Goal: Information Seeking & Learning: Learn about a topic

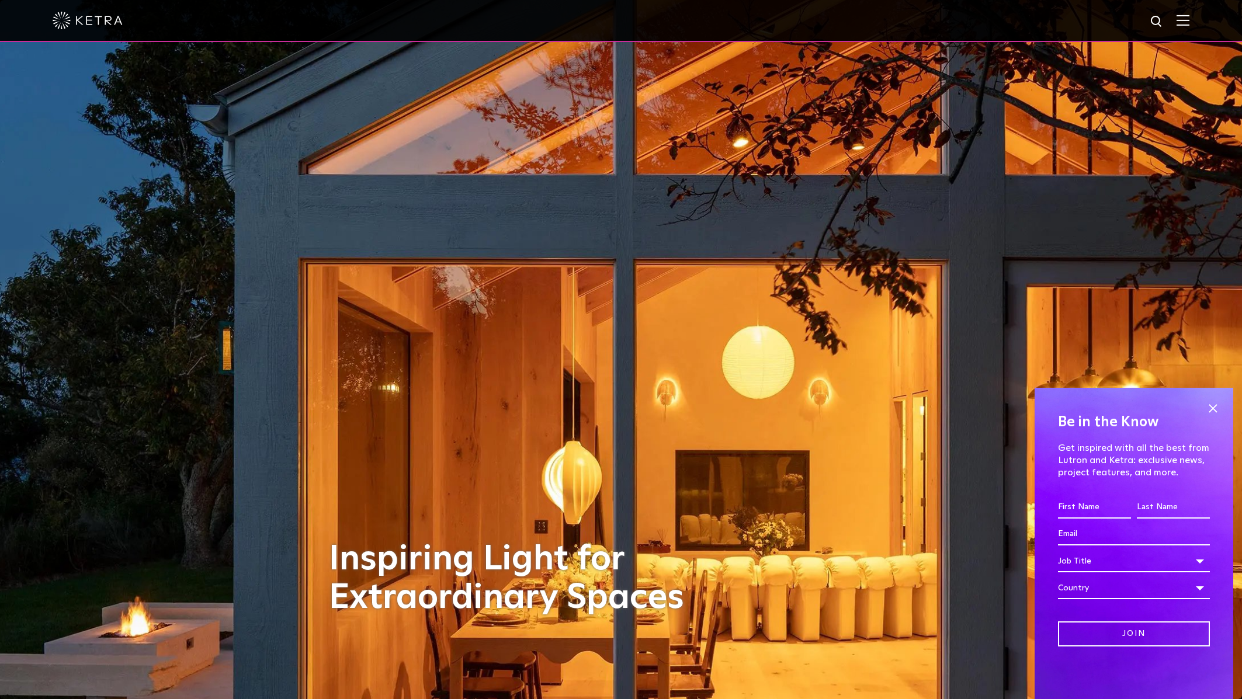
click at [1184, 20] on img at bounding box center [1182, 20] width 13 height 11
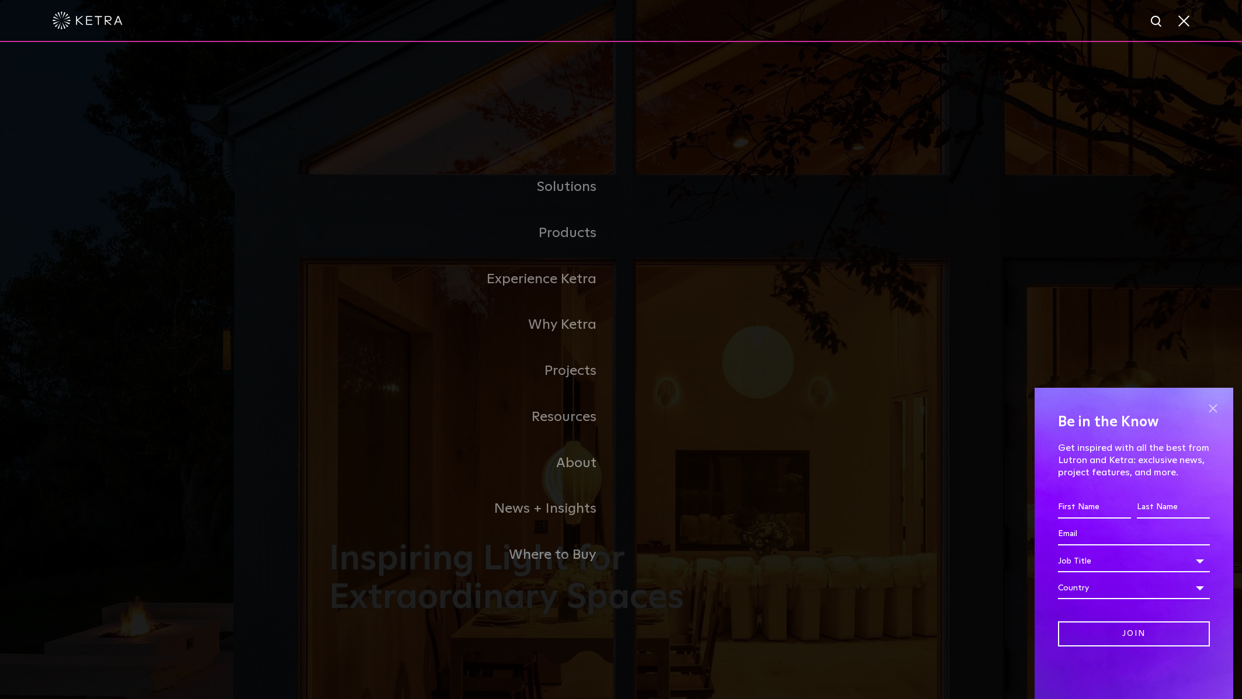
click at [1212, 409] on span at bounding box center [1213, 408] width 18 height 18
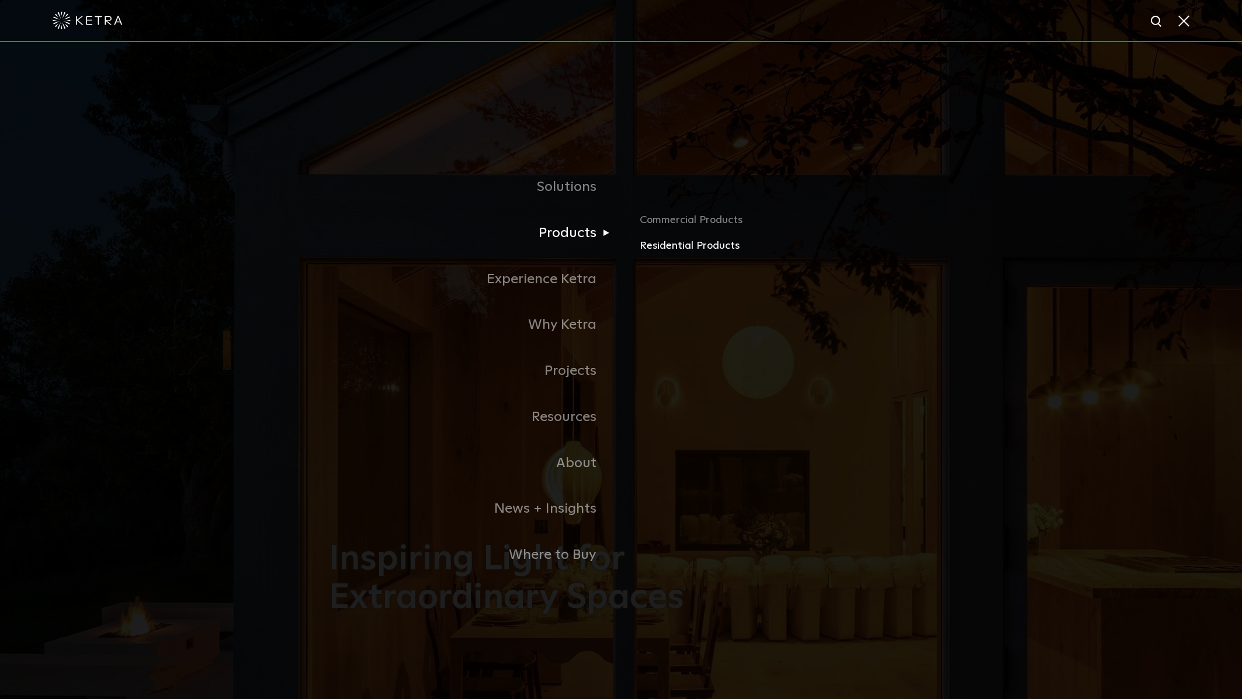
click at [659, 246] on link "Residential Products" at bounding box center [776, 246] width 273 height 17
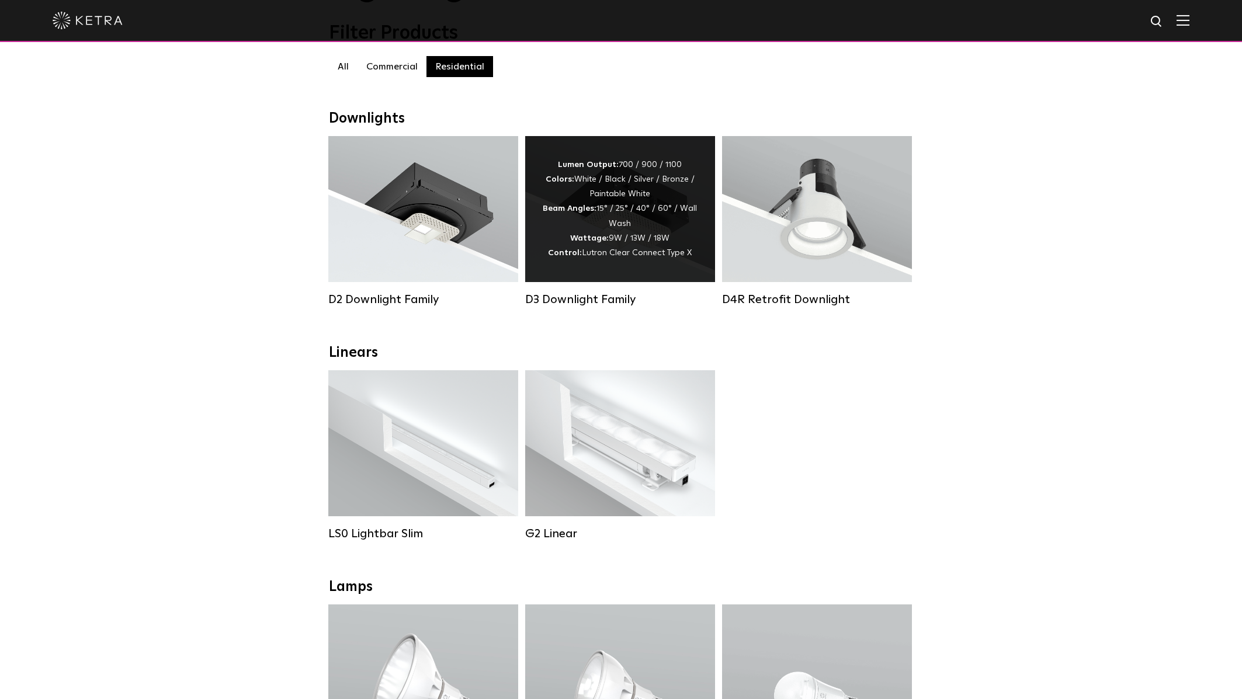
scroll to position [120, 0]
click at [607, 215] on div "Lumen Output: 700 / 900 / 1100 Colors: White / Black / Silver / Bronze / Painta…" at bounding box center [620, 210] width 155 height 103
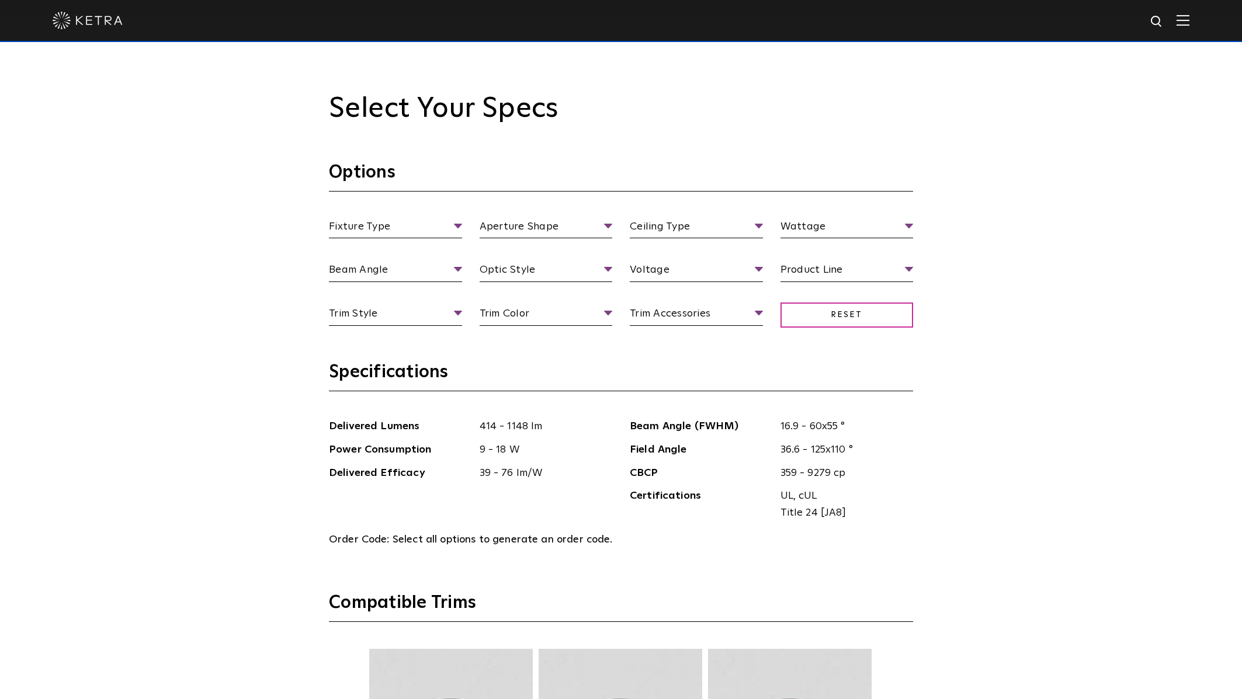
scroll to position [1278, 0]
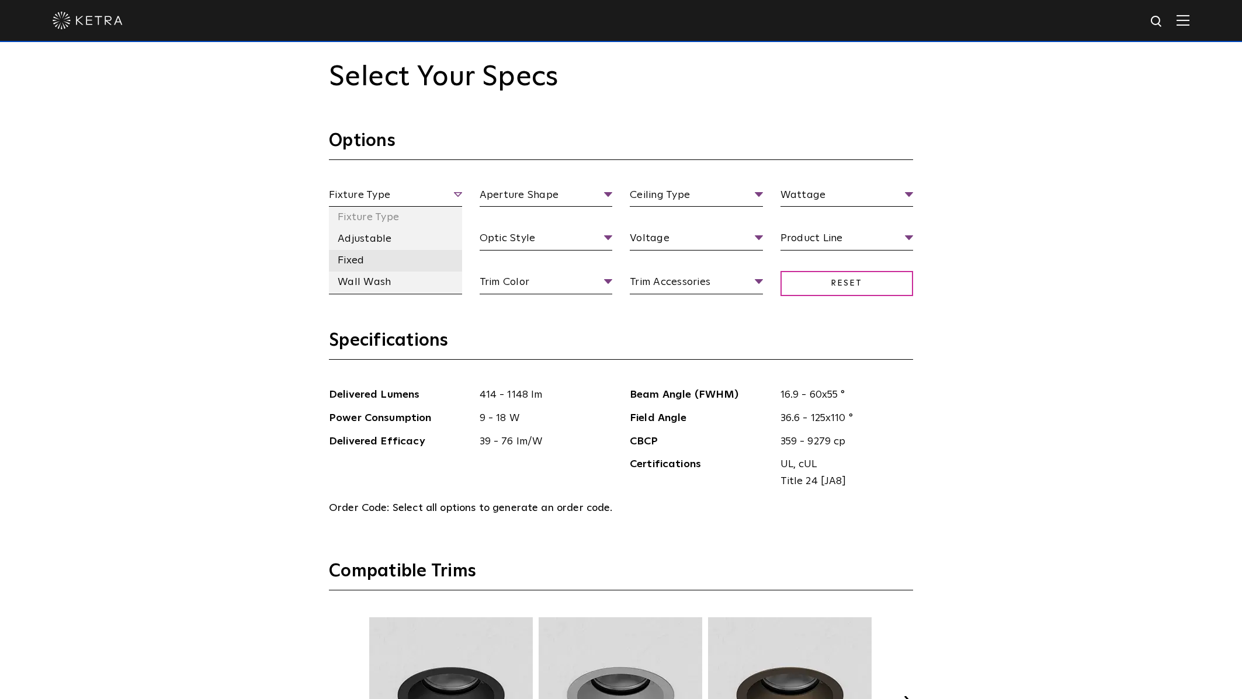
click at [365, 255] on li "Fixed" at bounding box center [395, 261] width 133 height 22
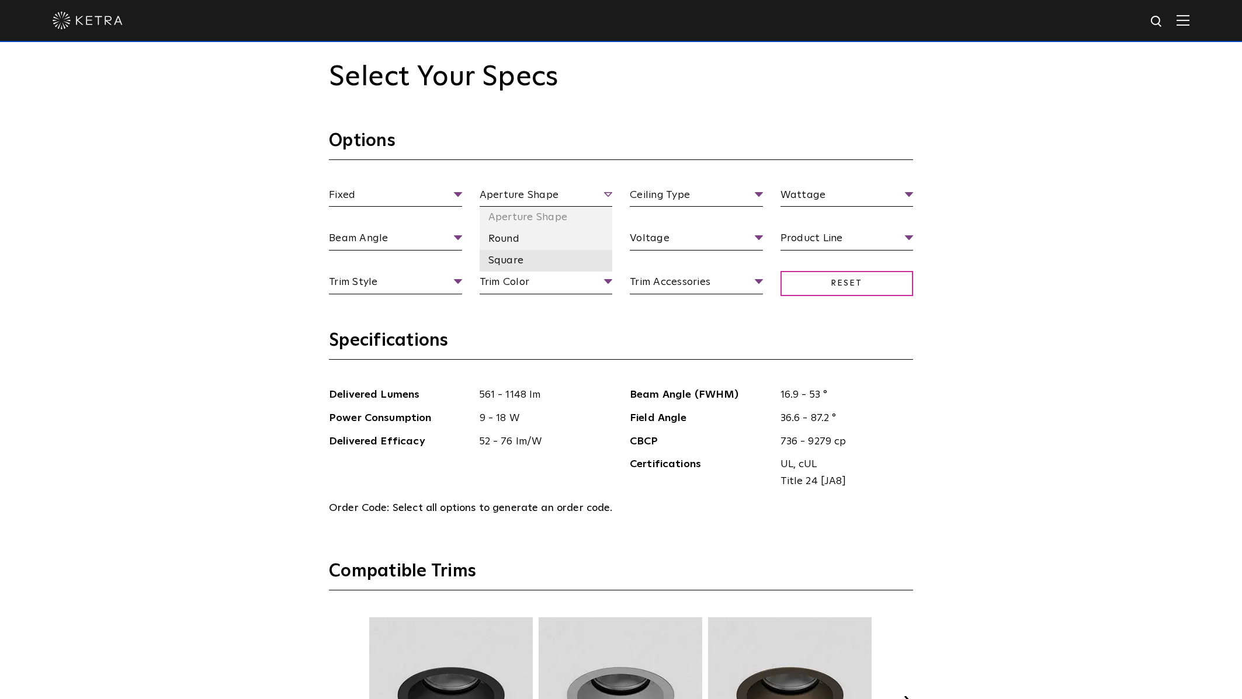
click at [501, 256] on li "Square" at bounding box center [545, 261] width 133 height 22
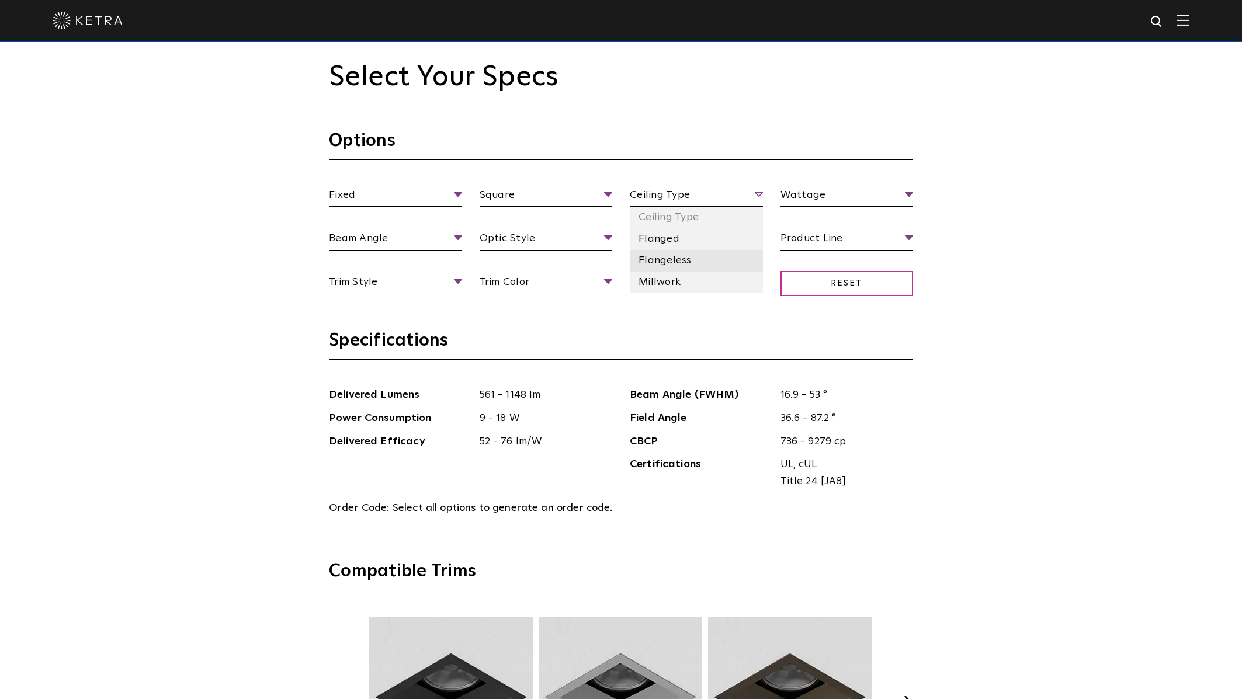
click at [668, 258] on li "Flangeless" at bounding box center [696, 261] width 133 height 22
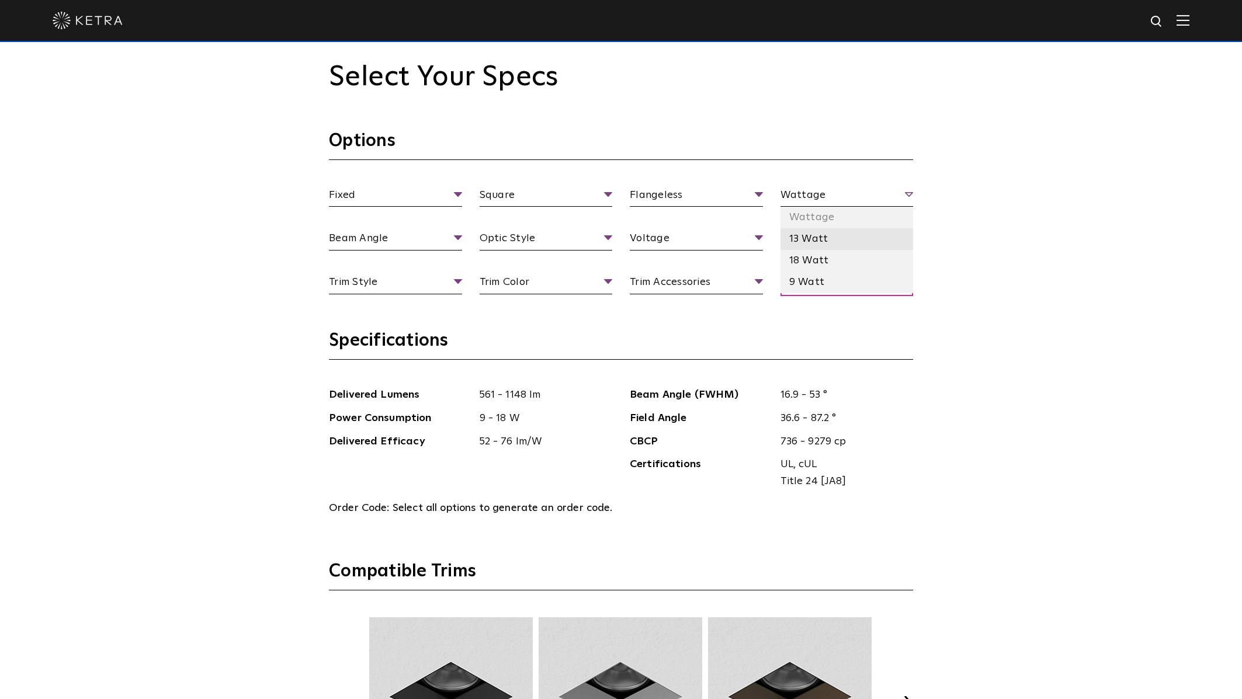
click at [814, 241] on li "13 Watt" at bounding box center [846, 239] width 133 height 22
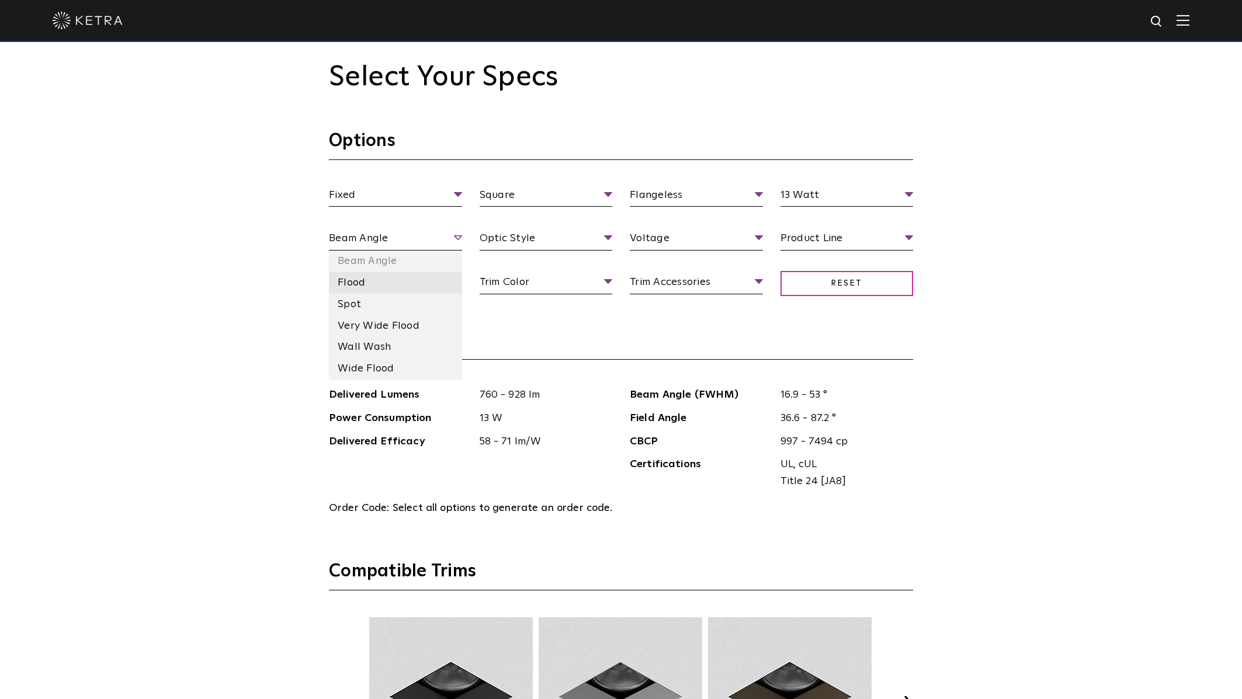
click at [352, 280] on li "Flood" at bounding box center [395, 283] width 133 height 22
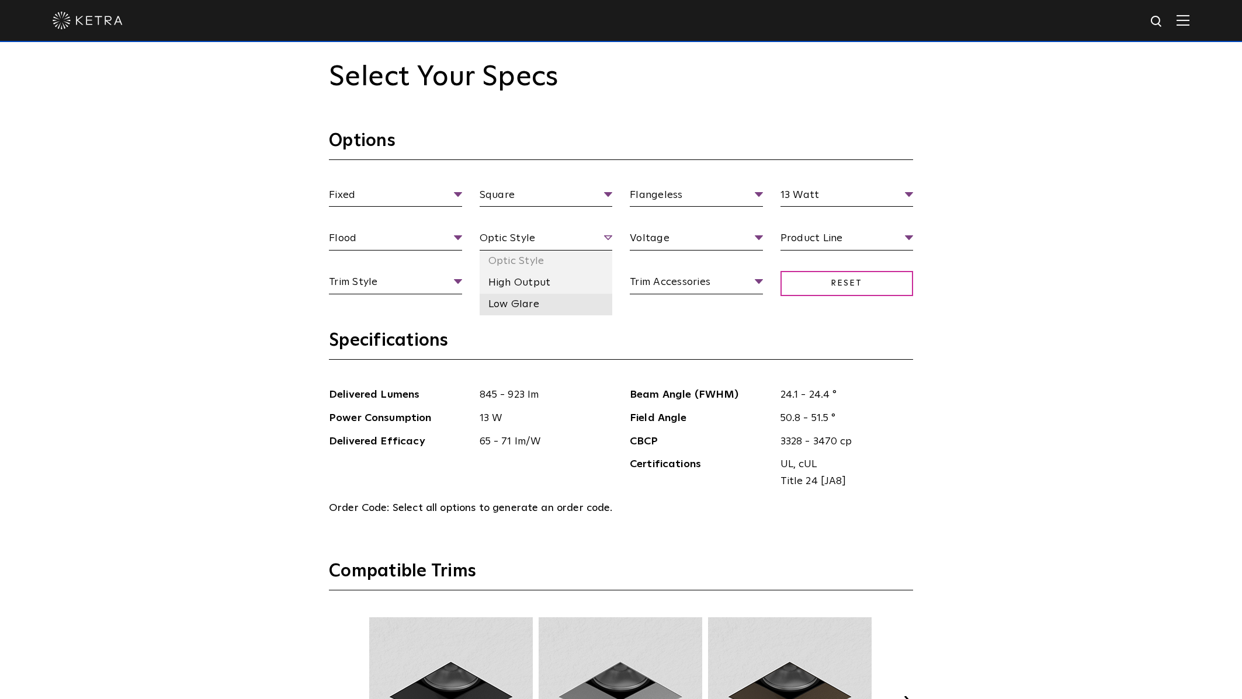
click at [524, 300] on li "Low Glare" at bounding box center [545, 305] width 133 height 22
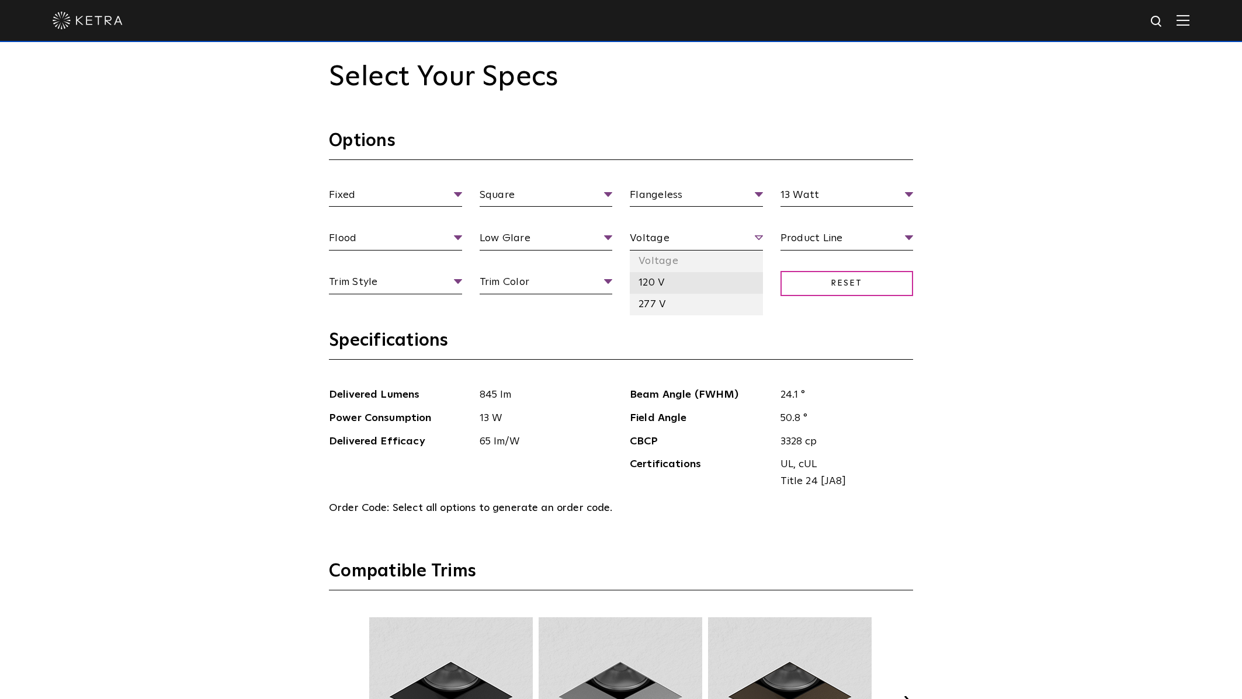
click at [657, 277] on li "120 V" at bounding box center [696, 283] width 133 height 22
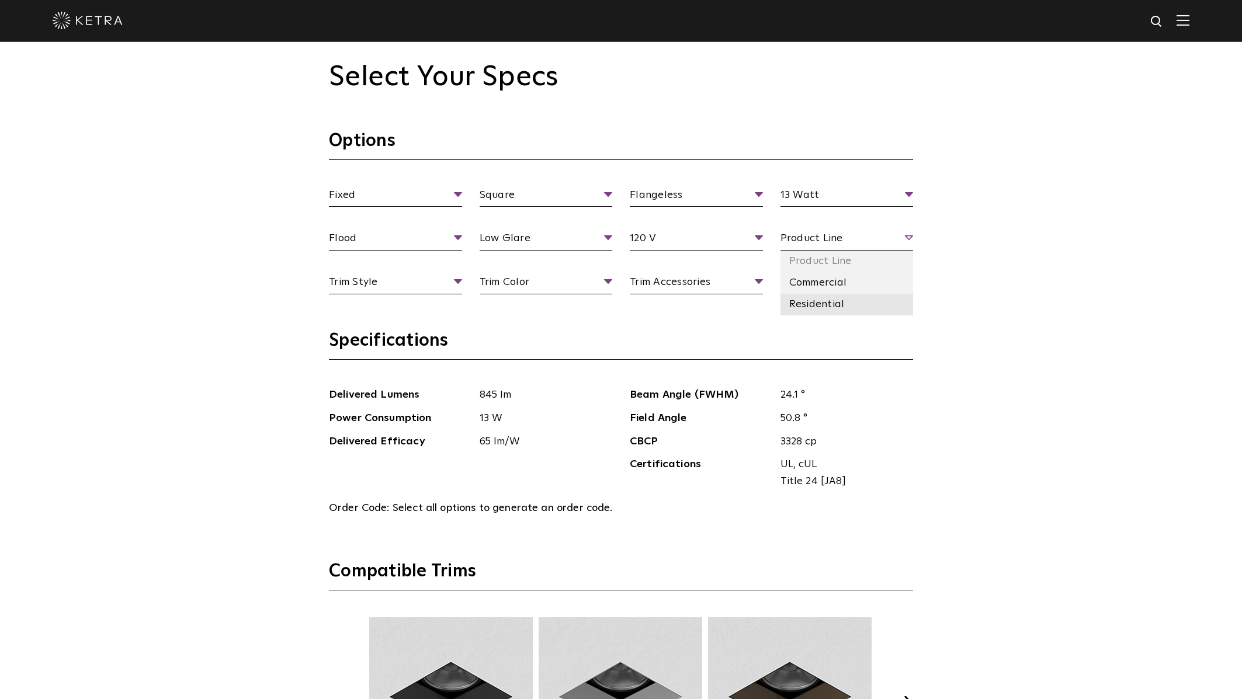
click at [806, 298] on li "Residential" at bounding box center [846, 305] width 133 height 22
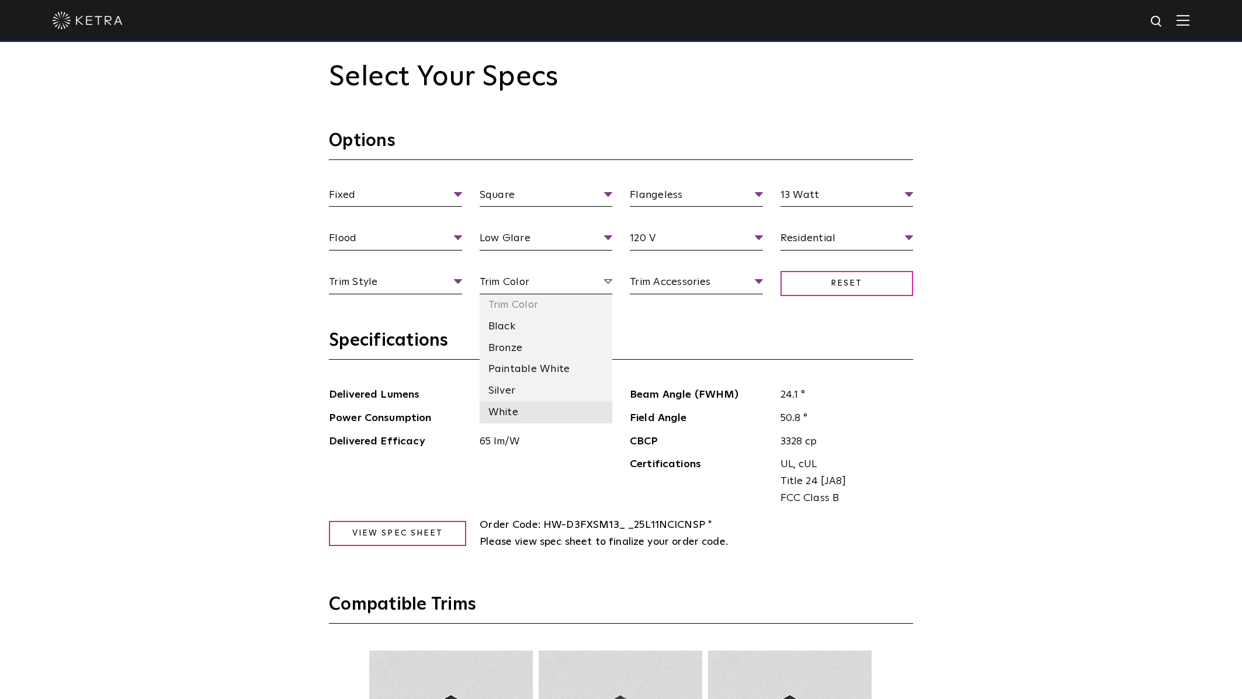
click at [494, 406] on li "White" at bounding box center [545, 413] width 133 height 22
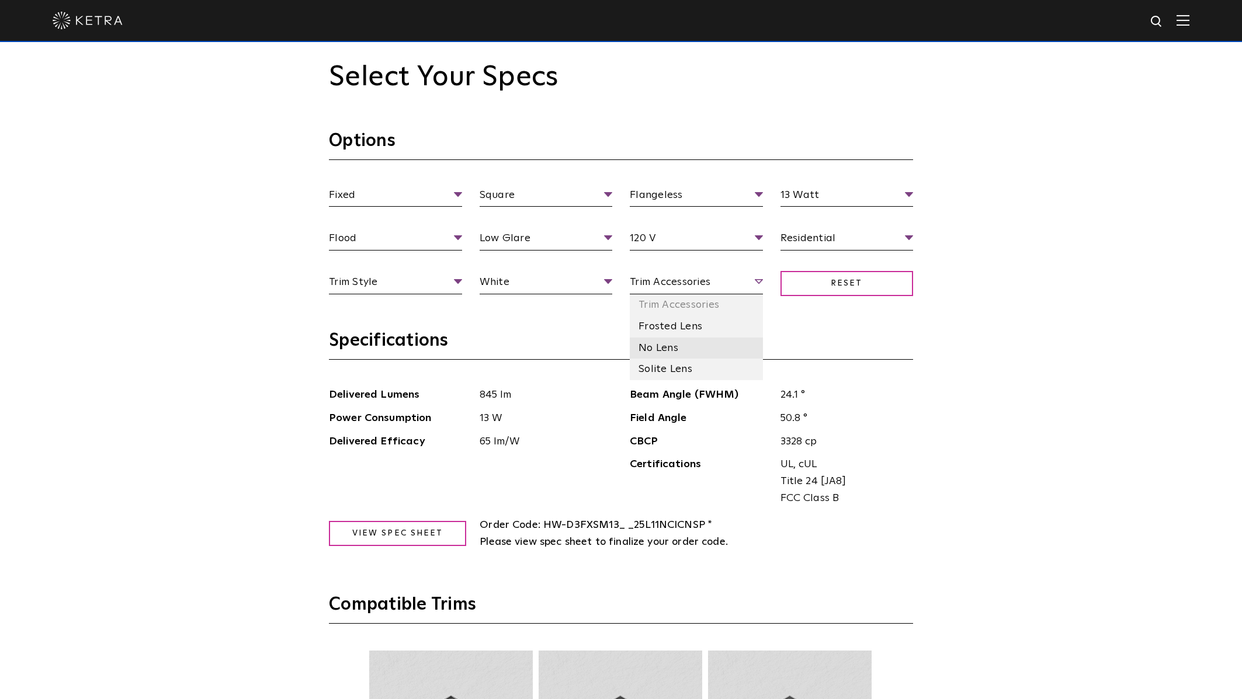
click at [665, 344] on li "No Lens" at bounding box center [696, 349] width 133 height 22
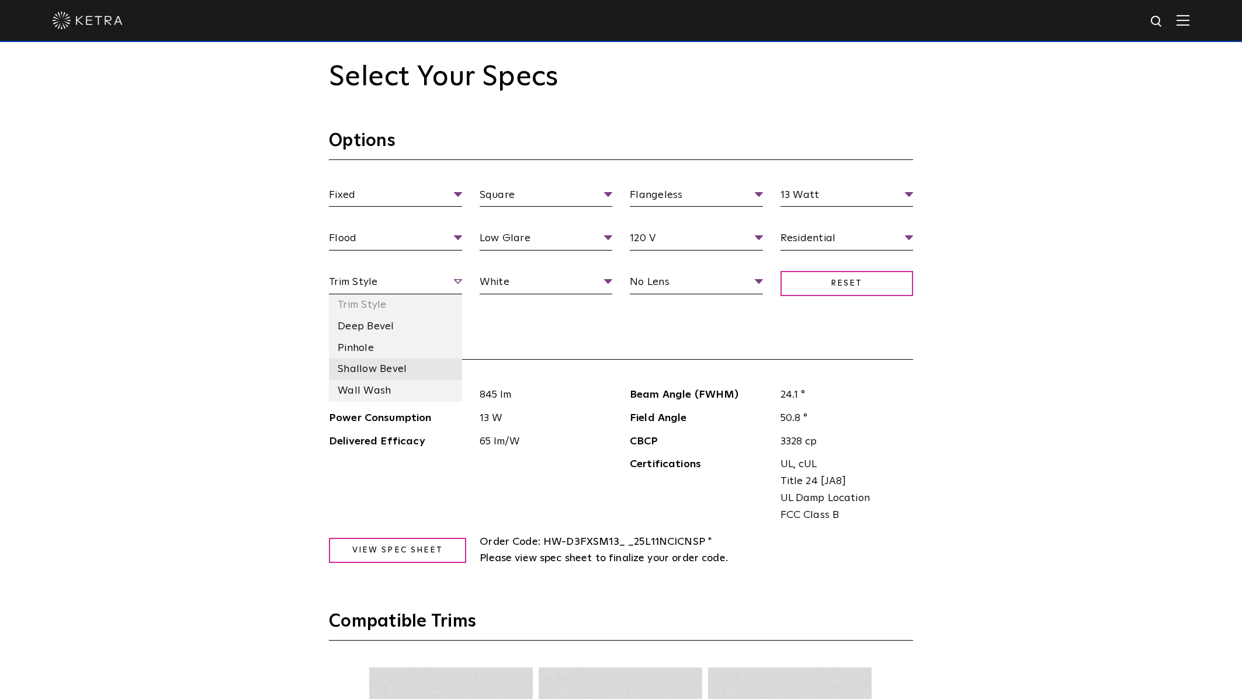
click at [392, 366] on li "Shallow Bevel" at bounding box center [395, 370] width 133 height 22
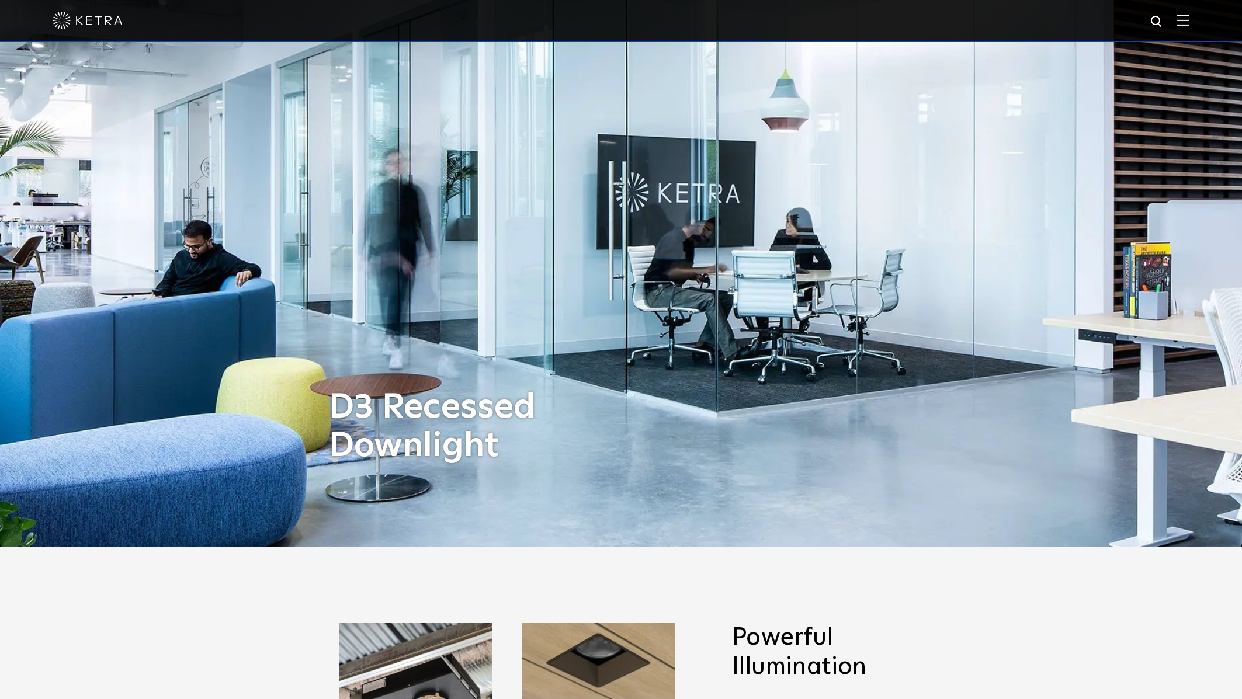
scroll to position [148, 0]
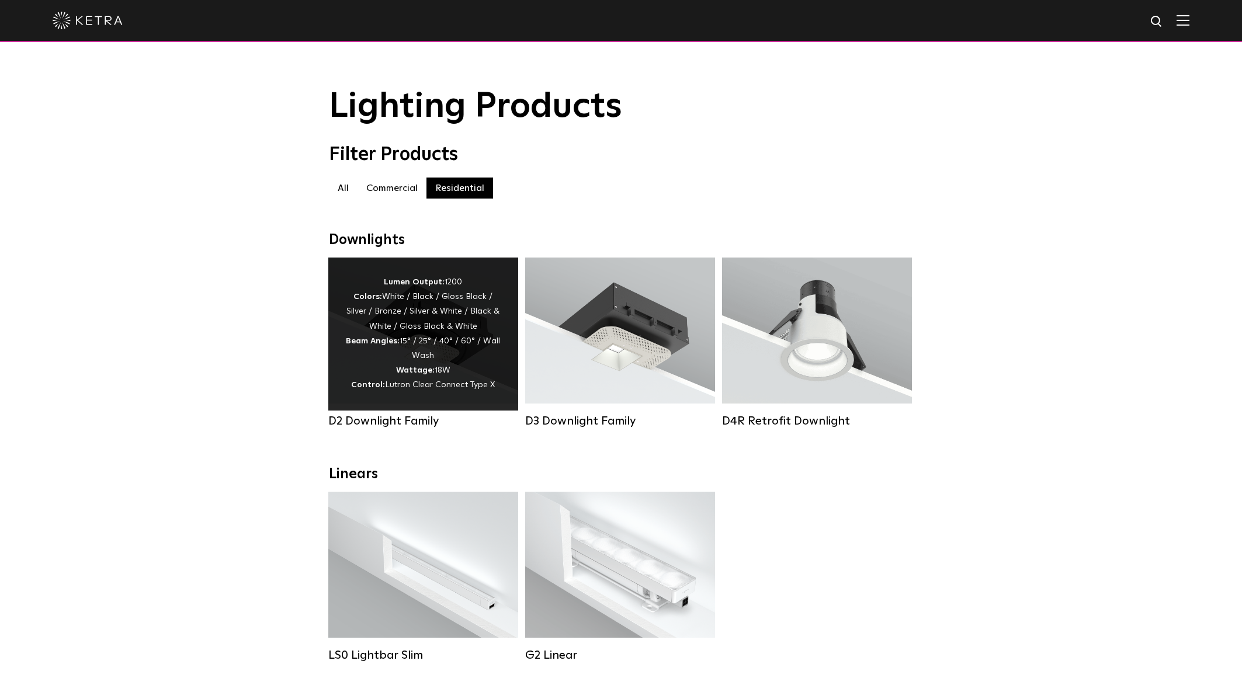
click at [422, 318] on div "Lumen Output: 1200 Colors: White / Black / Gloss Black / Silver / Bronze / Silv…" at bounding box center [423, 334] width 155 height 118
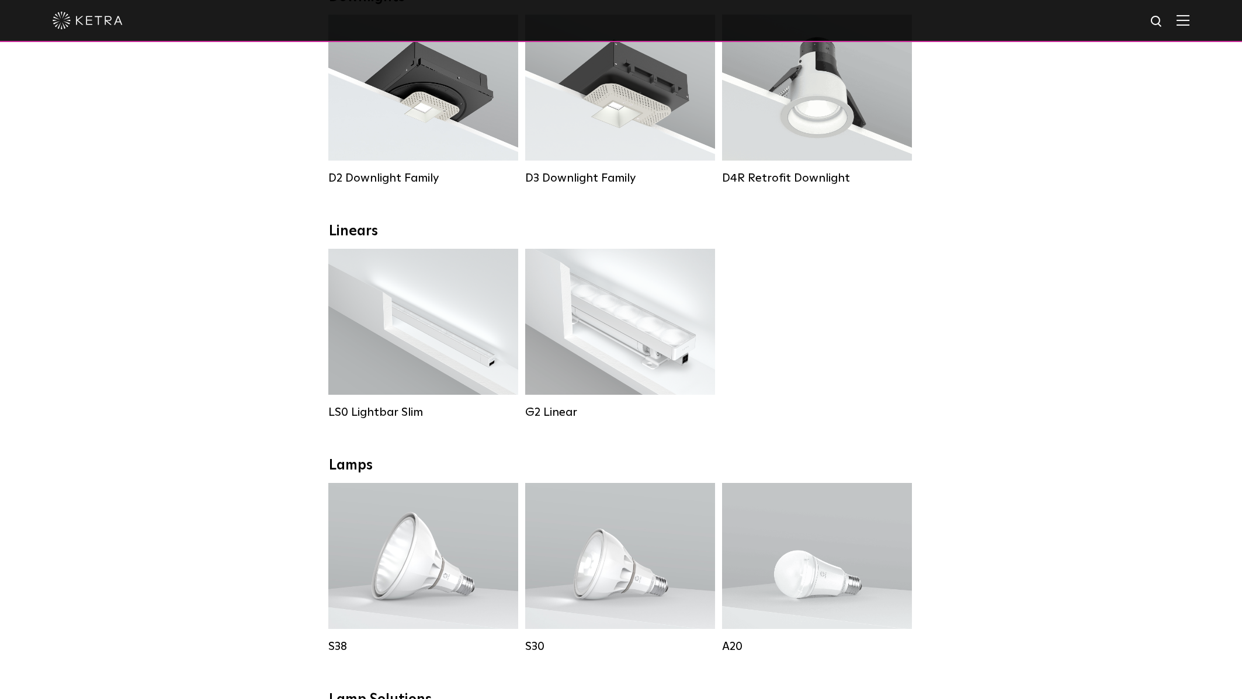
scroll to position [216, 0]
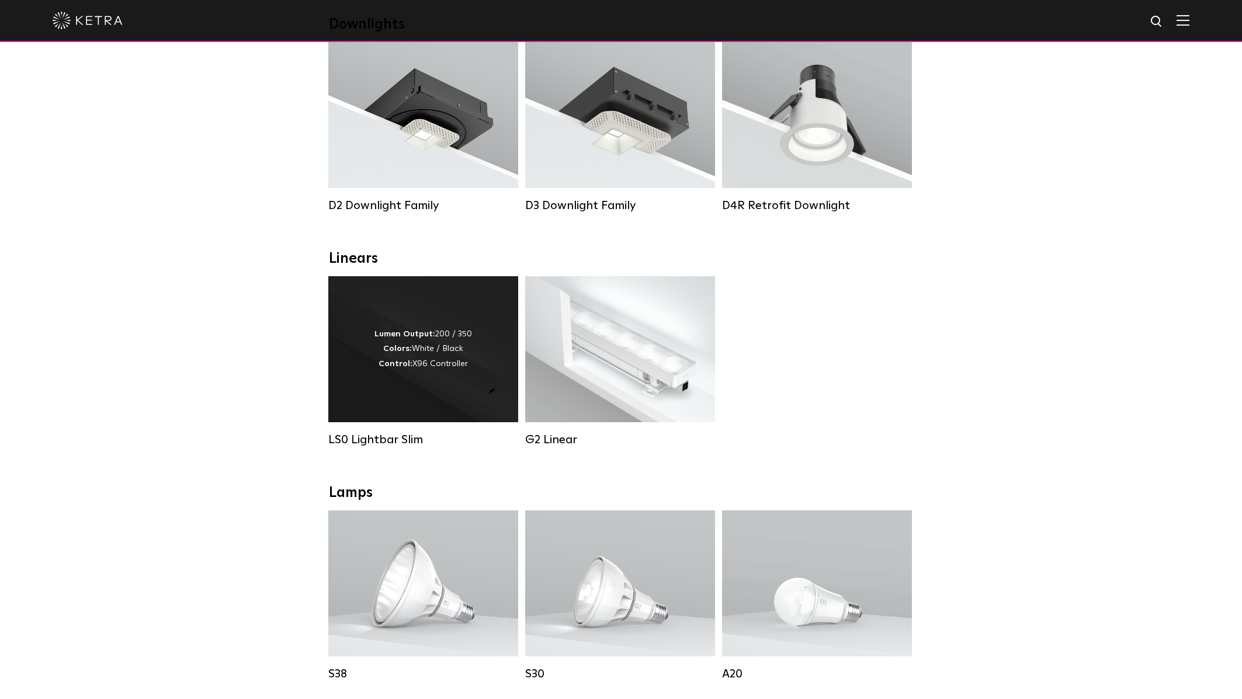
click at [426, 361] on div "Lumen Output: 200 / 350 Colors: White / Black Control: X96 Controller" at bounding box center [423, 349] width 98 height 44
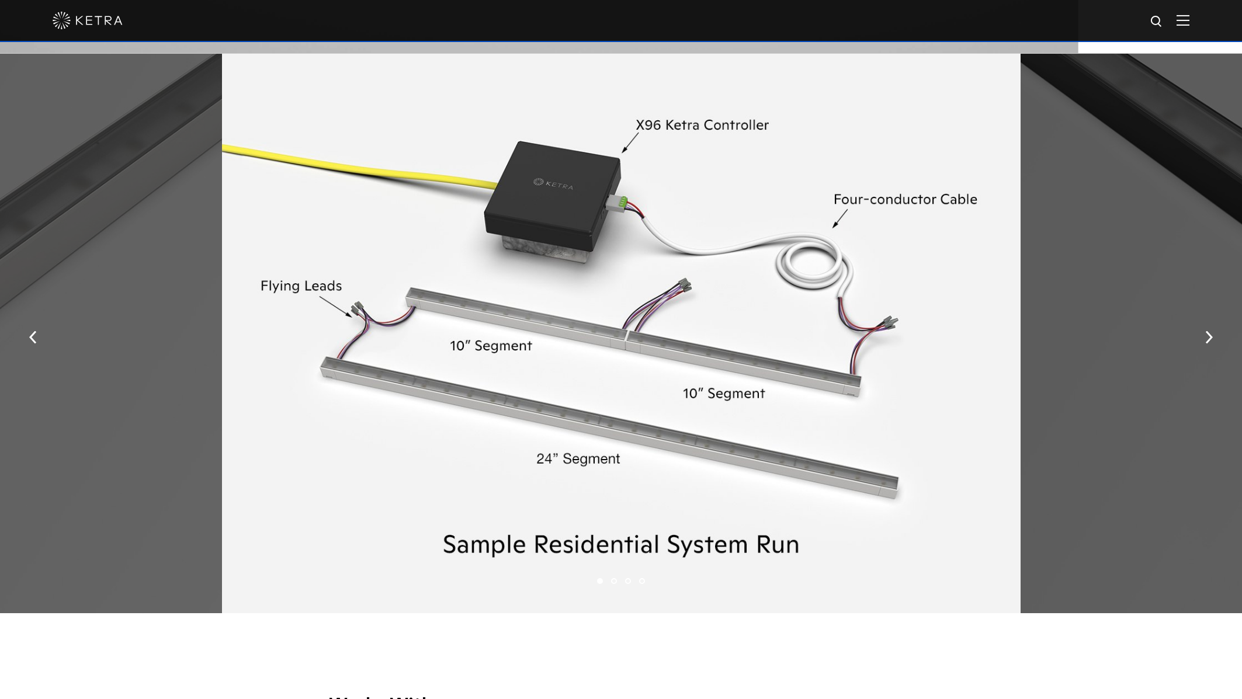
scroll to position [1875, 0]
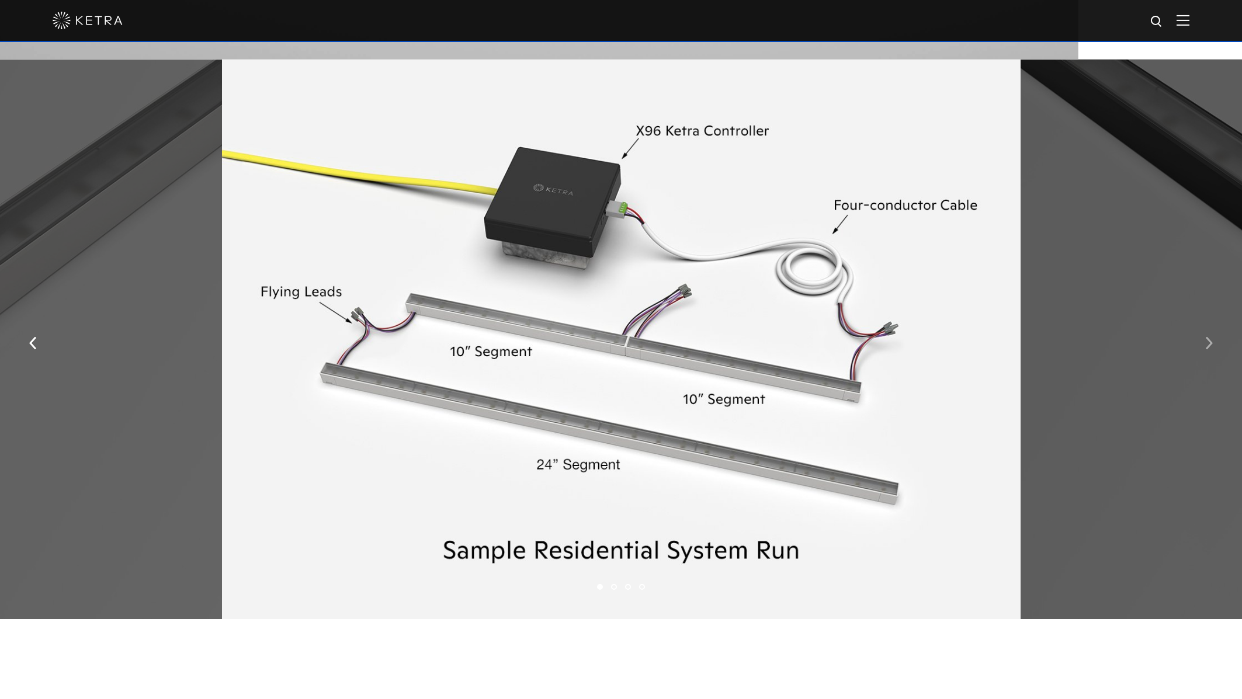
click at [1206, 340] on img "button" at bounding box center [1209, 342] width 8 height 13
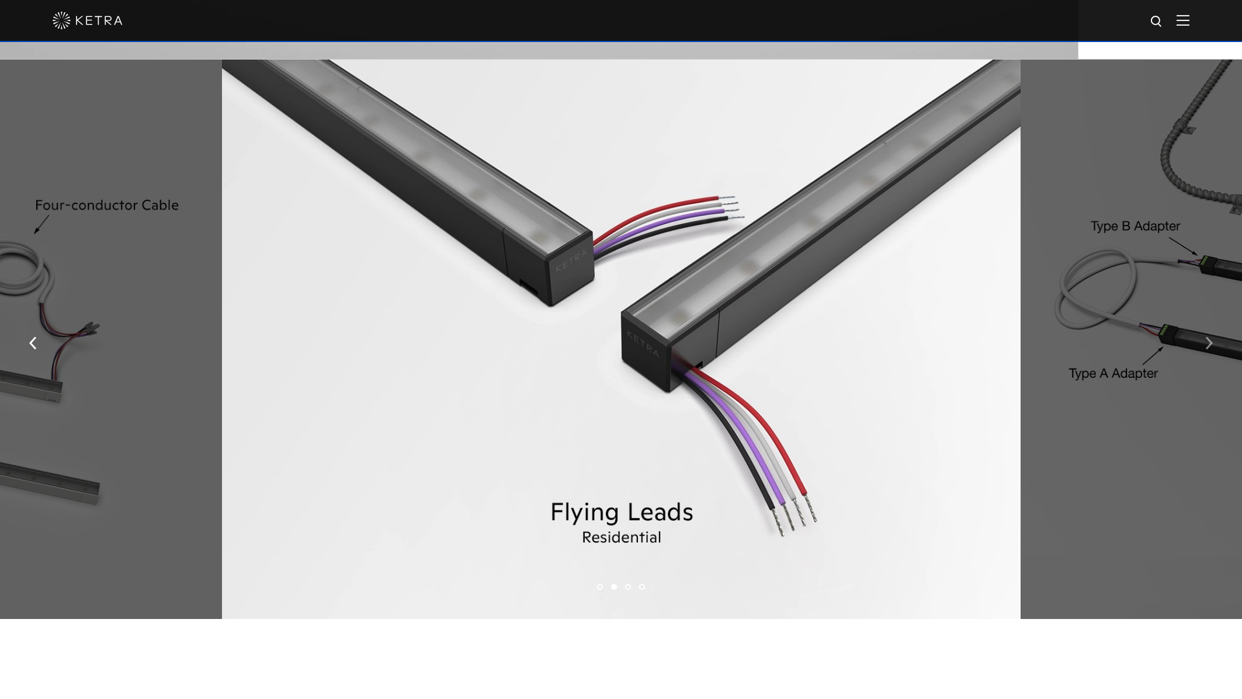
click at [1207, 341] on img "button" at bounding box center [1209, 342] width 8 height 13
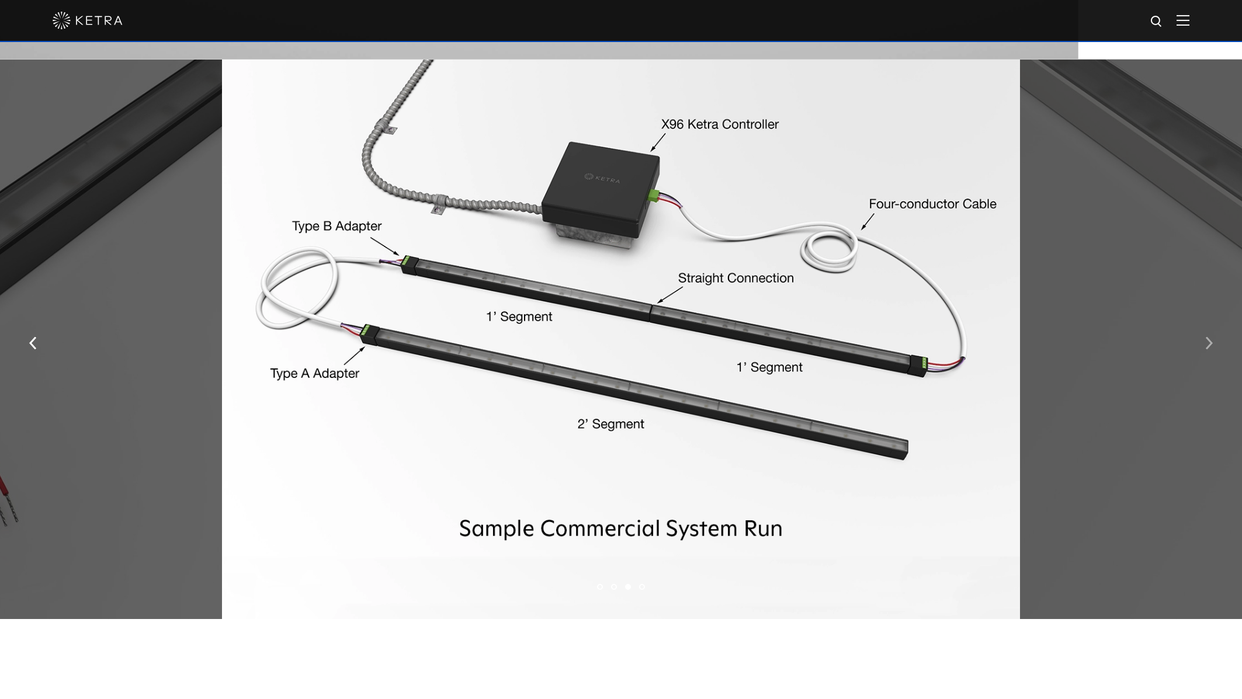
click at [1207, 341] on img "button" at bounding box center [1209, 342] width 8 height 13
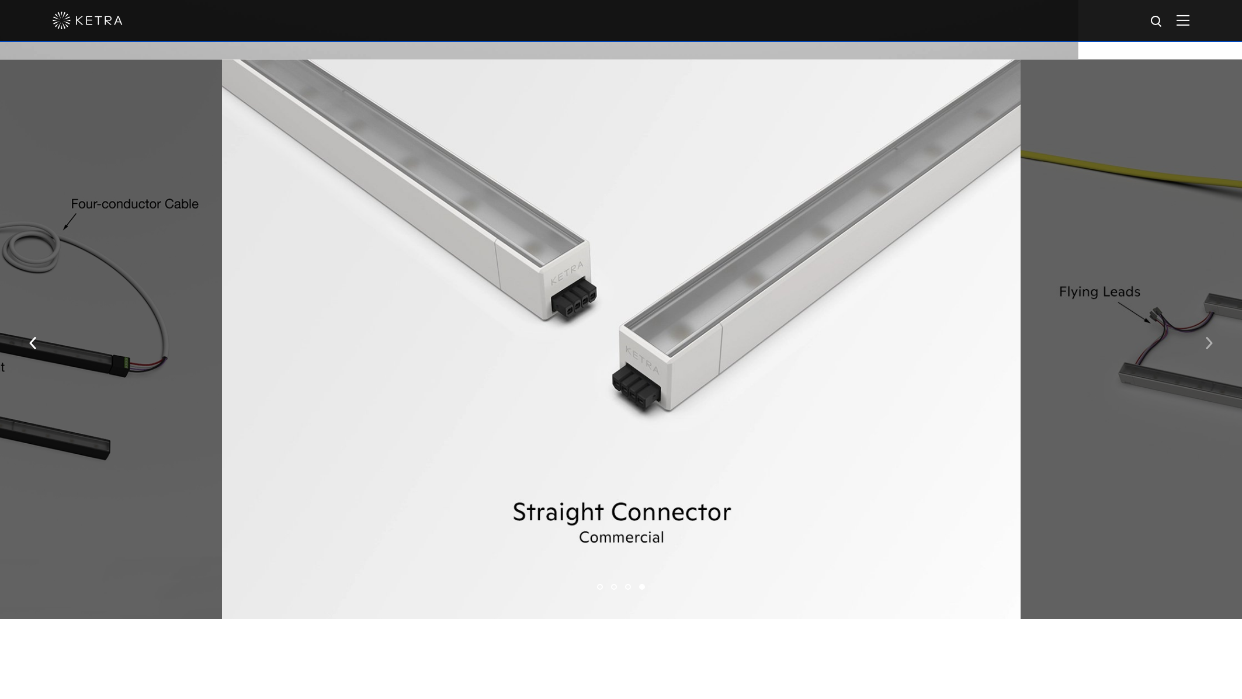
click at [1205, 345] on img "button" at bounding box center [1209, 342] width 8 height 13
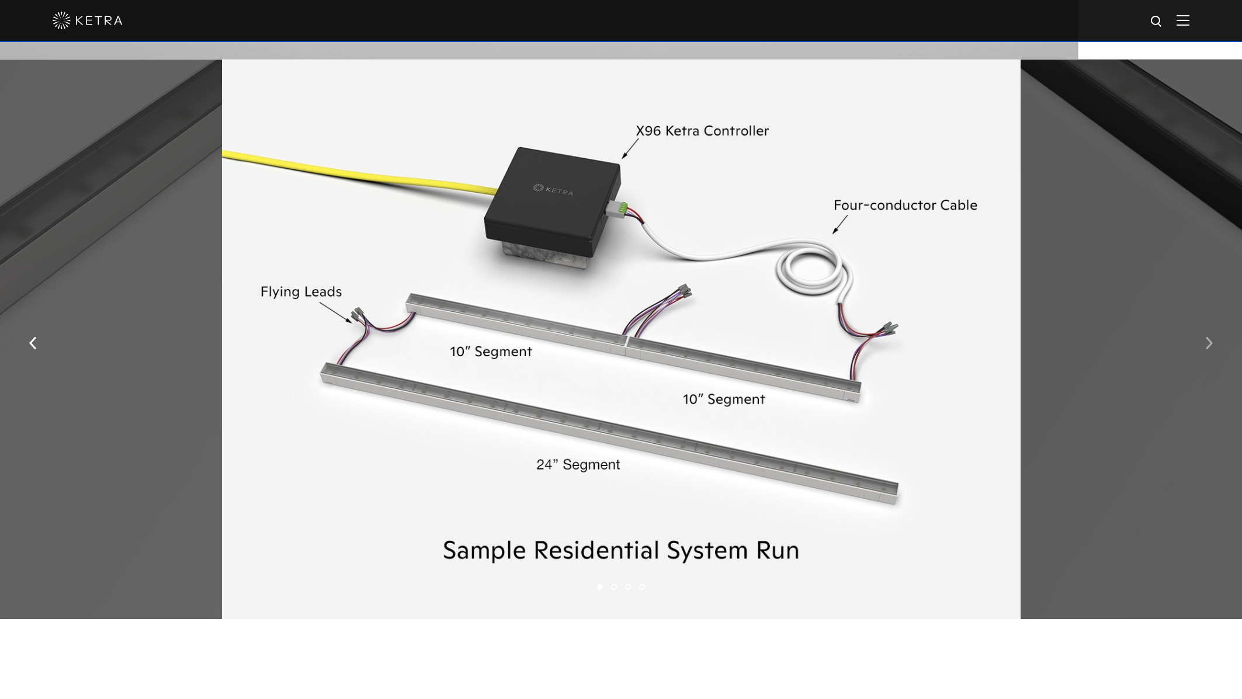
click at [1205, 345] on img "button" at bounding box center [1209, 342] width 8 height 13
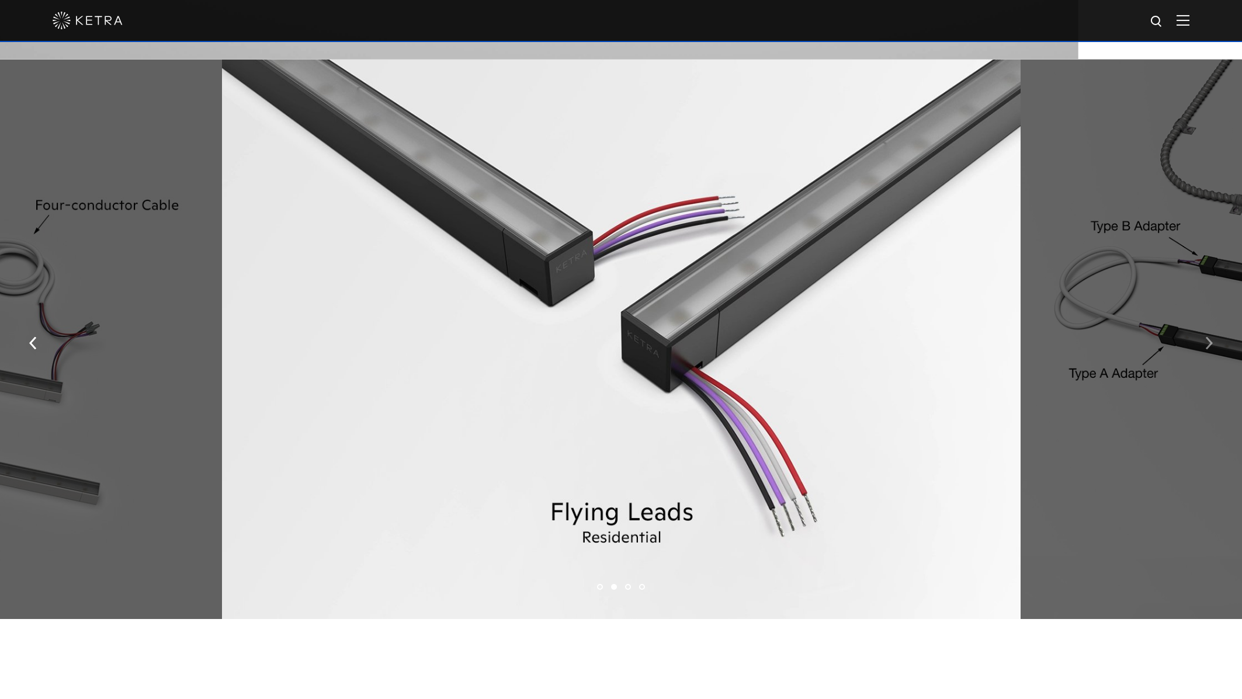
click at [1205, 345] on img "button" at bounding box center [1209, 342] width 8 height 13
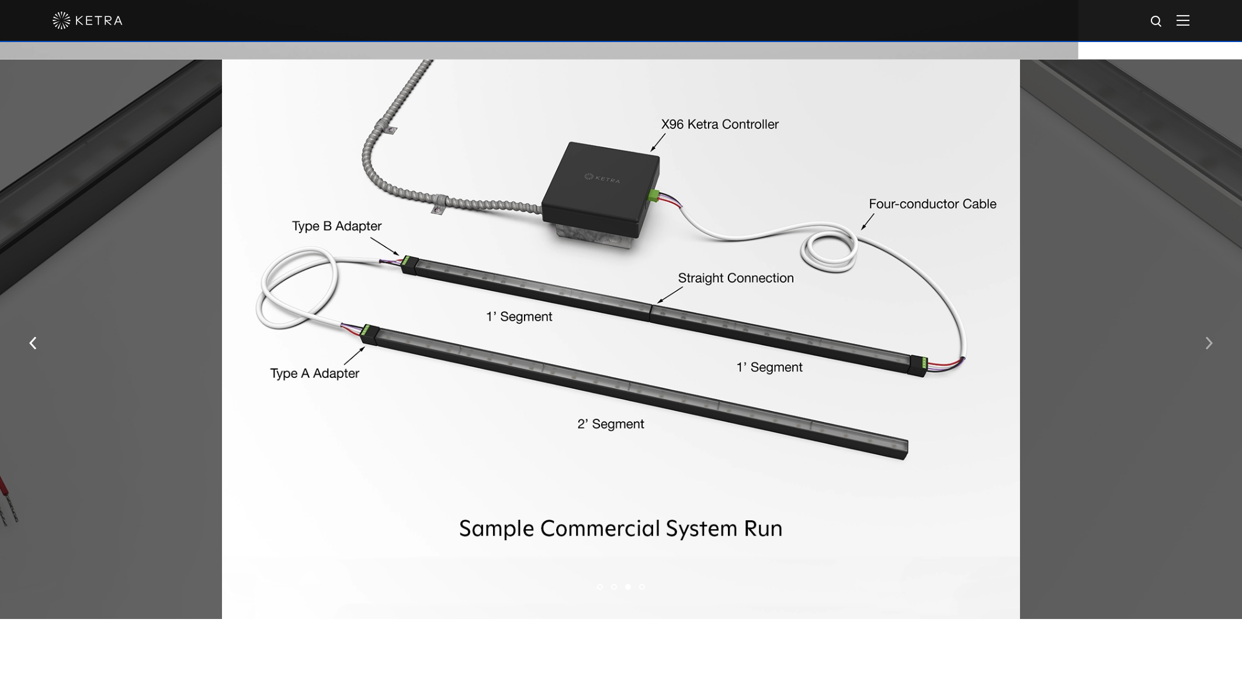
click at [1207, 343] on img "button" at bounding box center [1209, 342] width 8 height 13
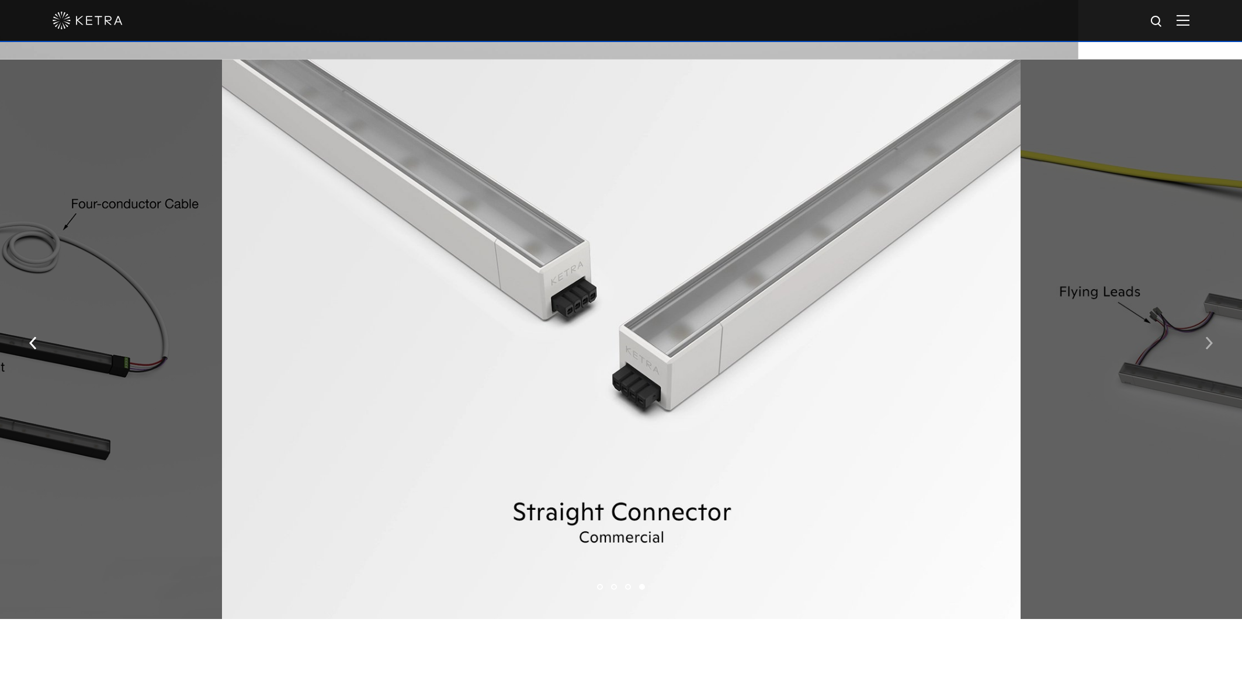
click at [1207, 343] on img "button" at bounding box center [1209, 342] width 8 height 13
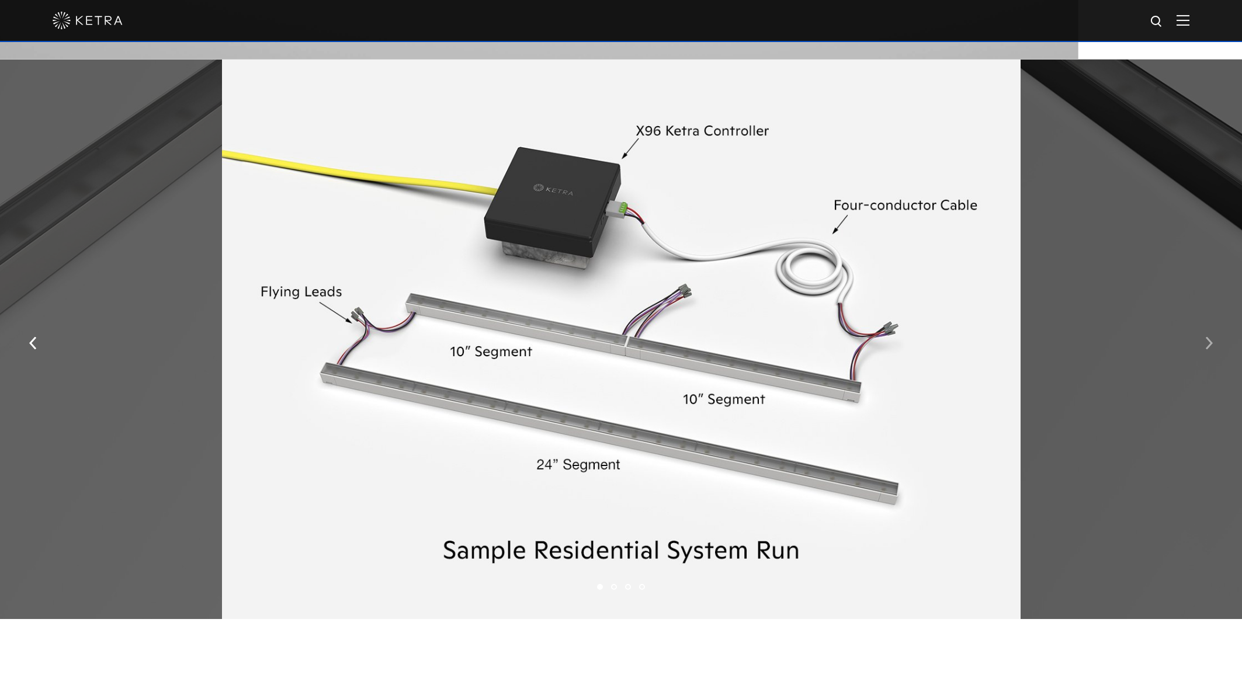
click at [1207, 343] on img "button" at bounding box center [1209, 342] width 8 height 13
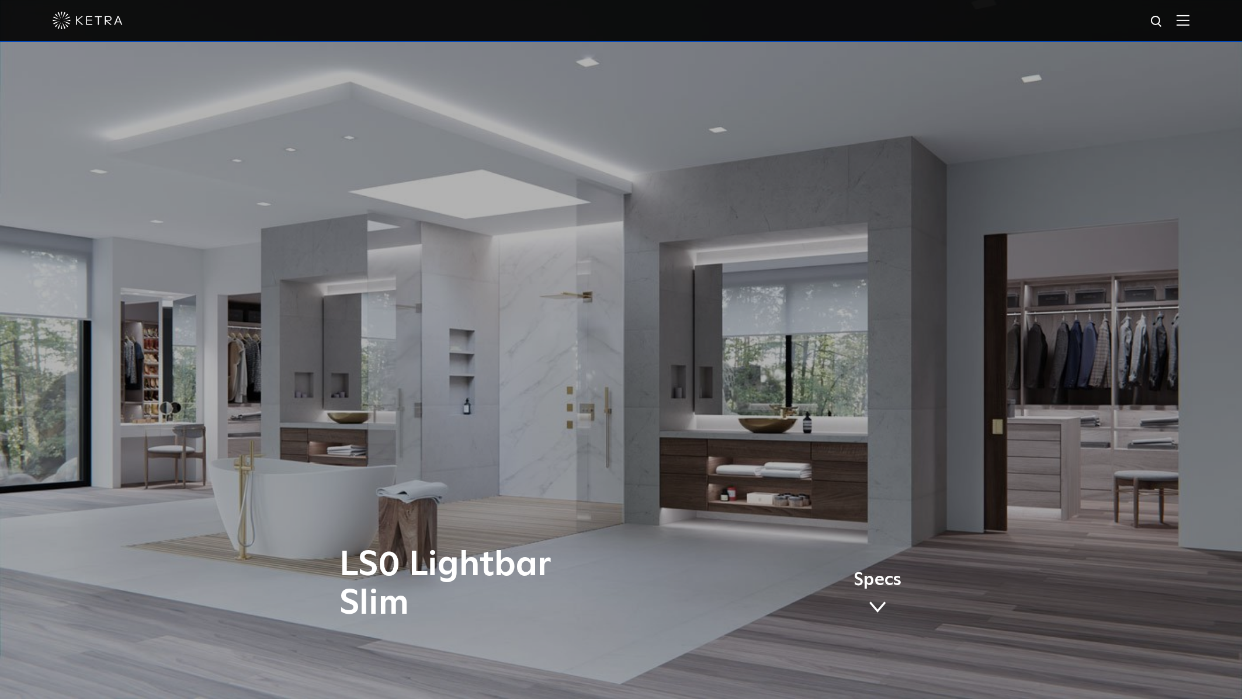
scroll to position [0, 0]
click at [1188, 19] on img at bounding box center [1182, 20] width 13 height 11
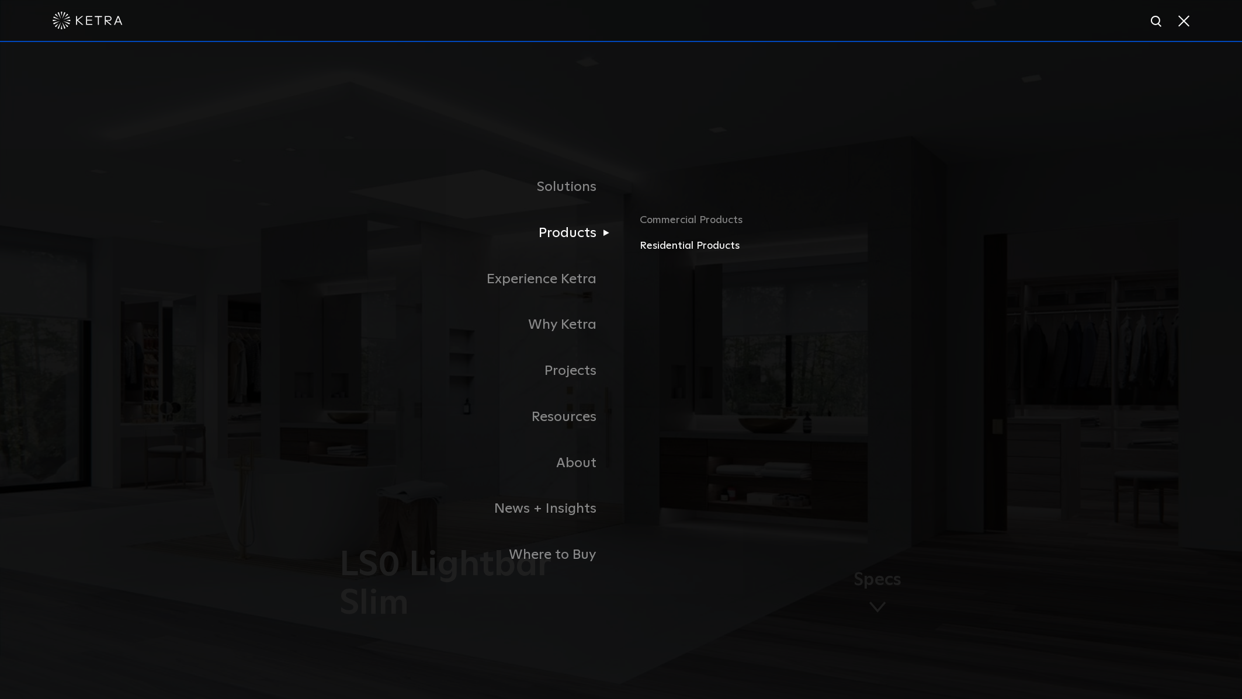
click at [657, 246] on link "Residential Products" at bounding box center [776, 246] width 273 height 17
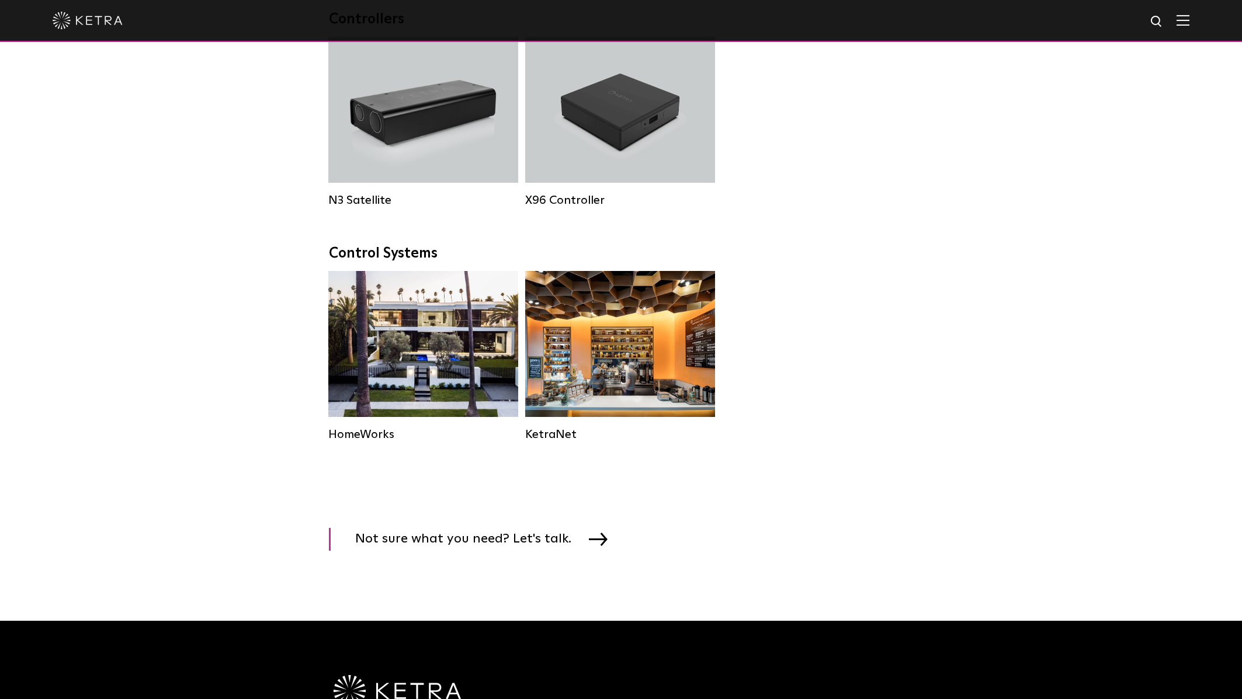
scroll to position [1346, 0]
